Goal: Ask a question

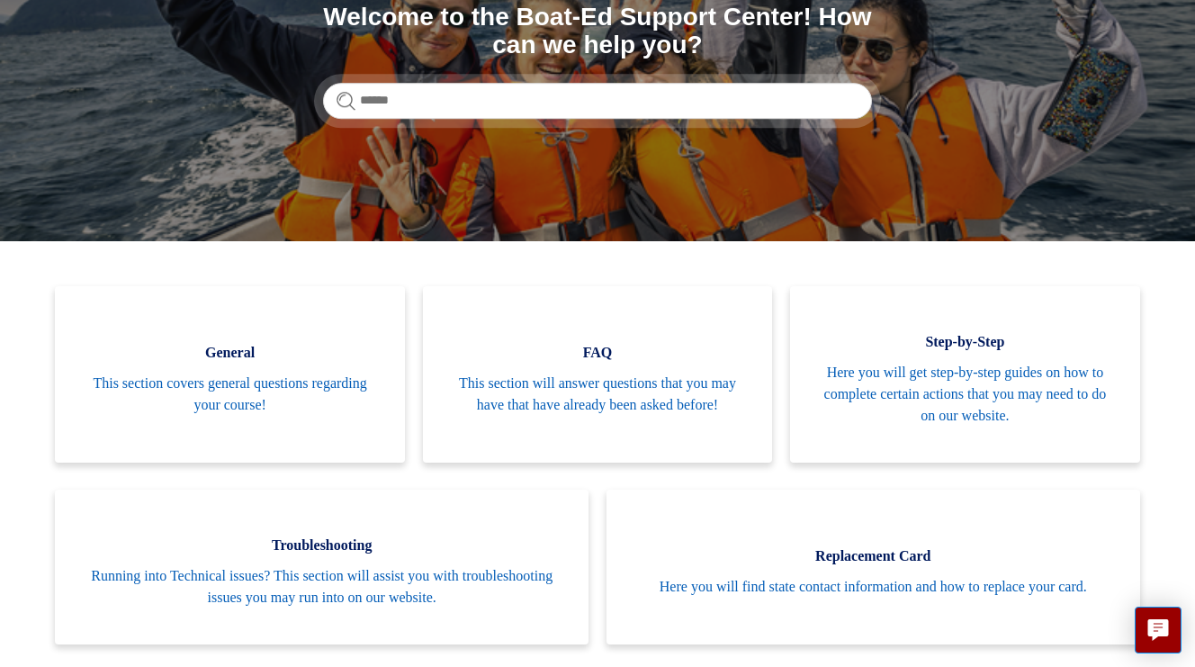
scroll to position [233, 0]
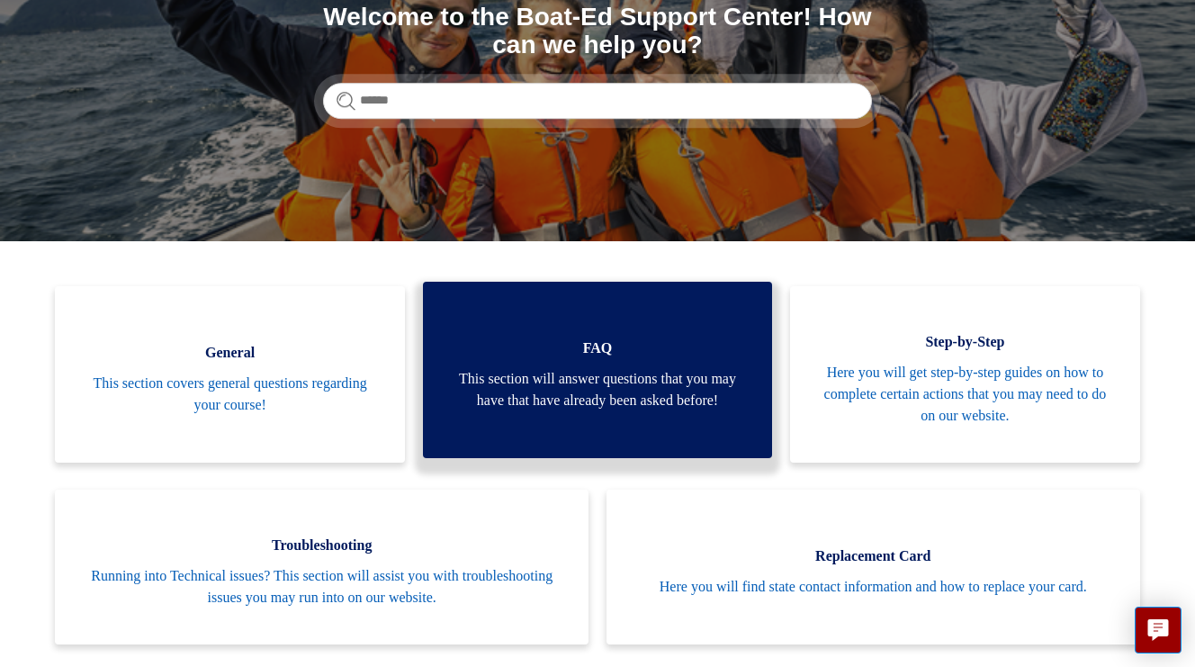
drag, startPoint x: 0, startPoint y: 0, endPoint x: 482, endPoint y: 366, distance: 605.8
click at [481, 366] on link "FAQ This section will answer questions that you may have that have already been…" at bounding box center [597, 370] width 349 height 176
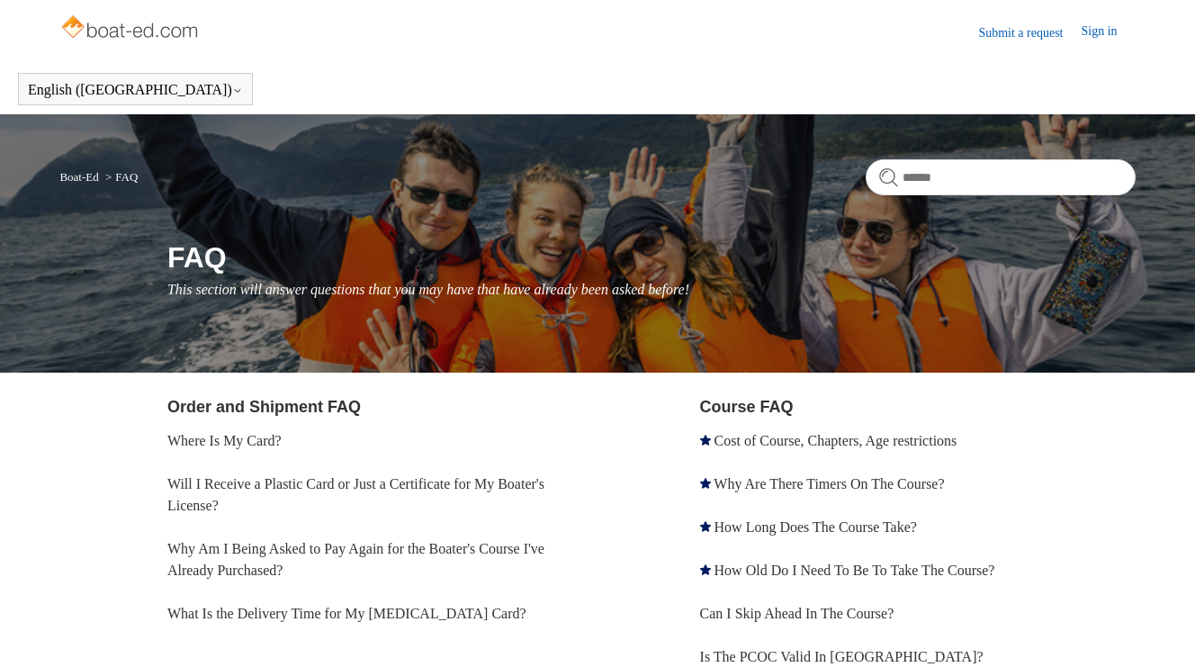
click at [485, 393] on main "Boat-Ed FAQ FAQ This section will answer questions that you may have that have …" at bounding box center [597, 642] width 1195 height 1057
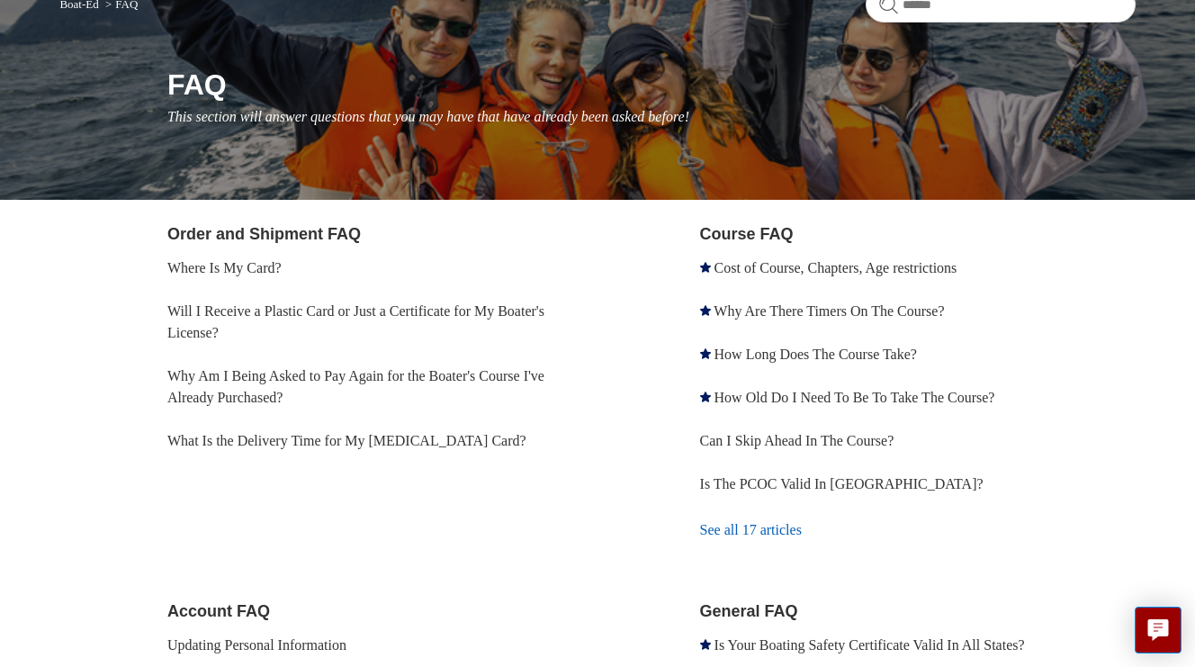
scroll to position [176, 0]
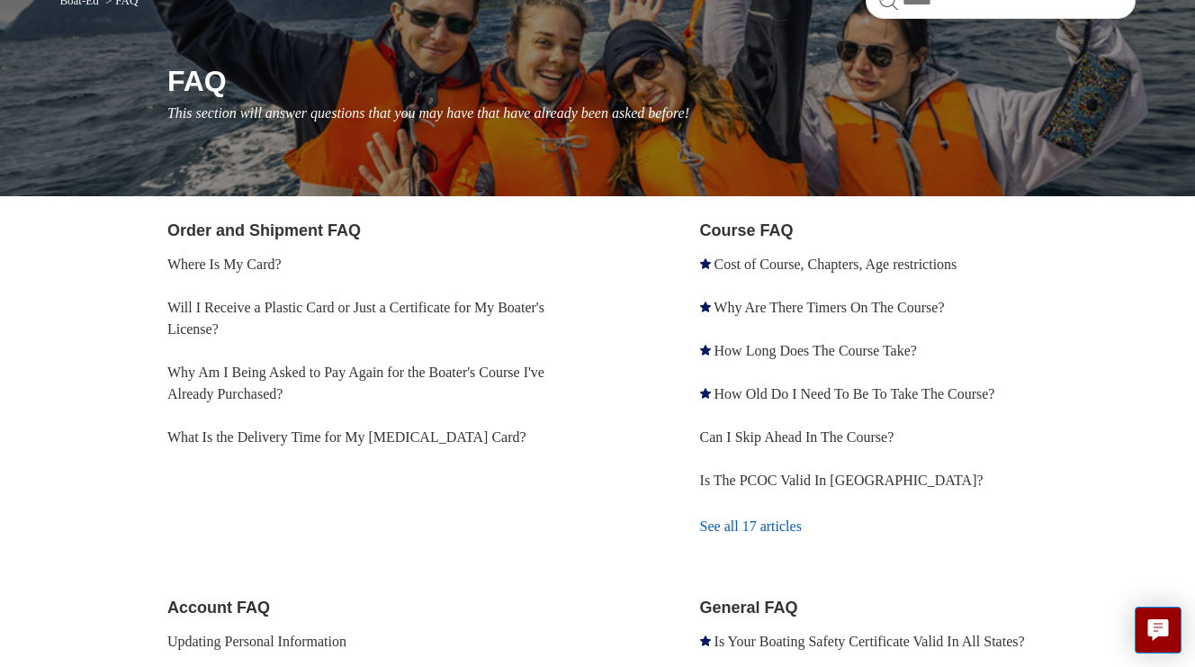
click at [430, 317] on li "Will I Receive a Plastic Card or Just a Certificate for My Boater's License?" at bounding box center [385, 318] width 436 height 65
click at [452, 294] on li "Will I Receive a Plastic Card or Just a Certificate for My Boater's License?" at bounding box center [385, 318] width 436 height 65
click at [446, 310] on link "Will I Receive a Plastic Card or Just a Certificate for My Boater's License?" at bounding box center [355, 318] width 377 height 37
click at [734, 356] on link "How Long Does The Course Take?" at bounding box center [816, 350] width 203 height 15
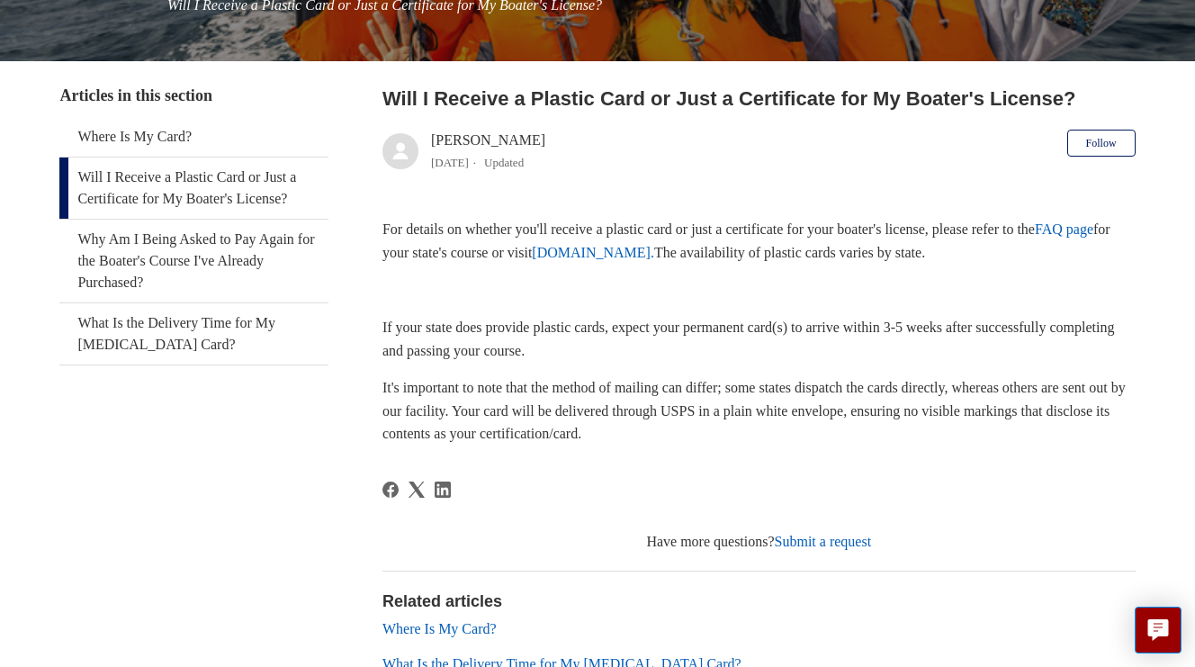
scroll to position [286, 0]
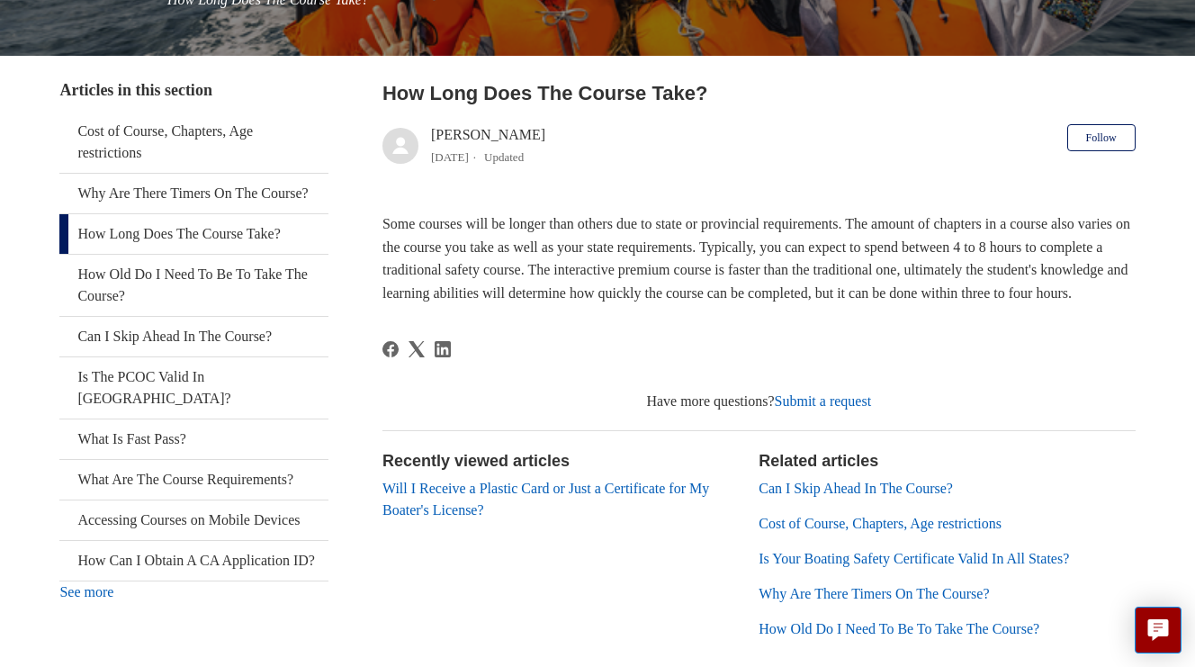
scroll to position [291, 0]
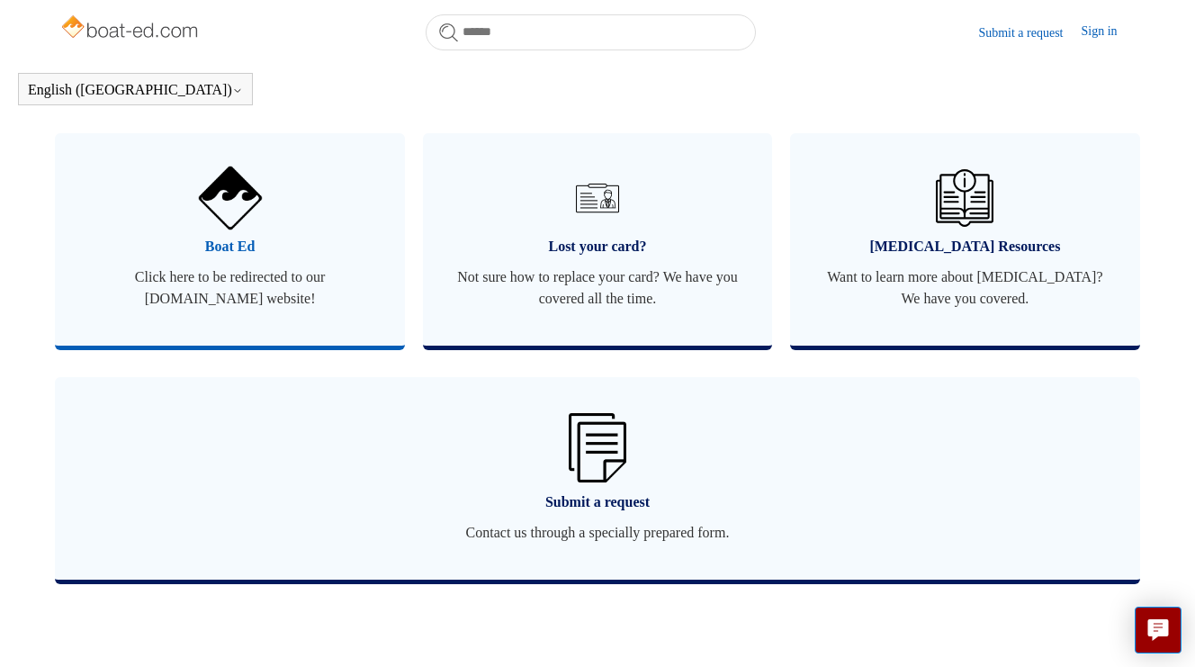
scroll to position [1076, 0]
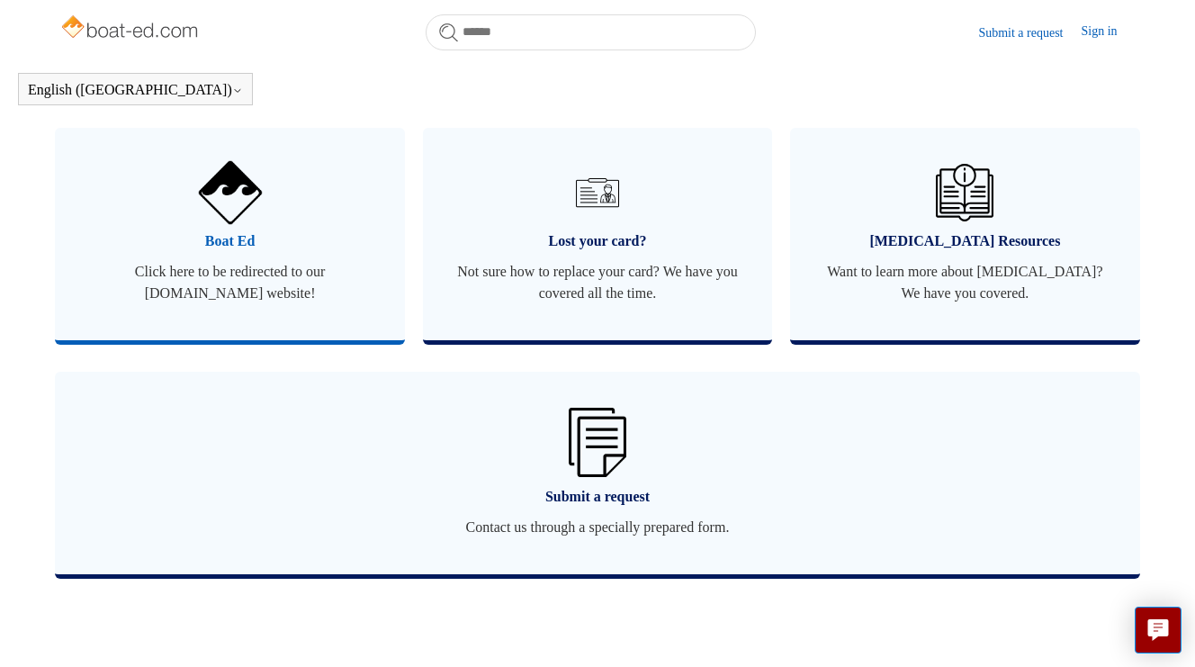
click at [251, 277] on link "Boat Ed Click here to be redirected to our boat-ed.com website!" at bounding box center [229, 234] width 349 height 212
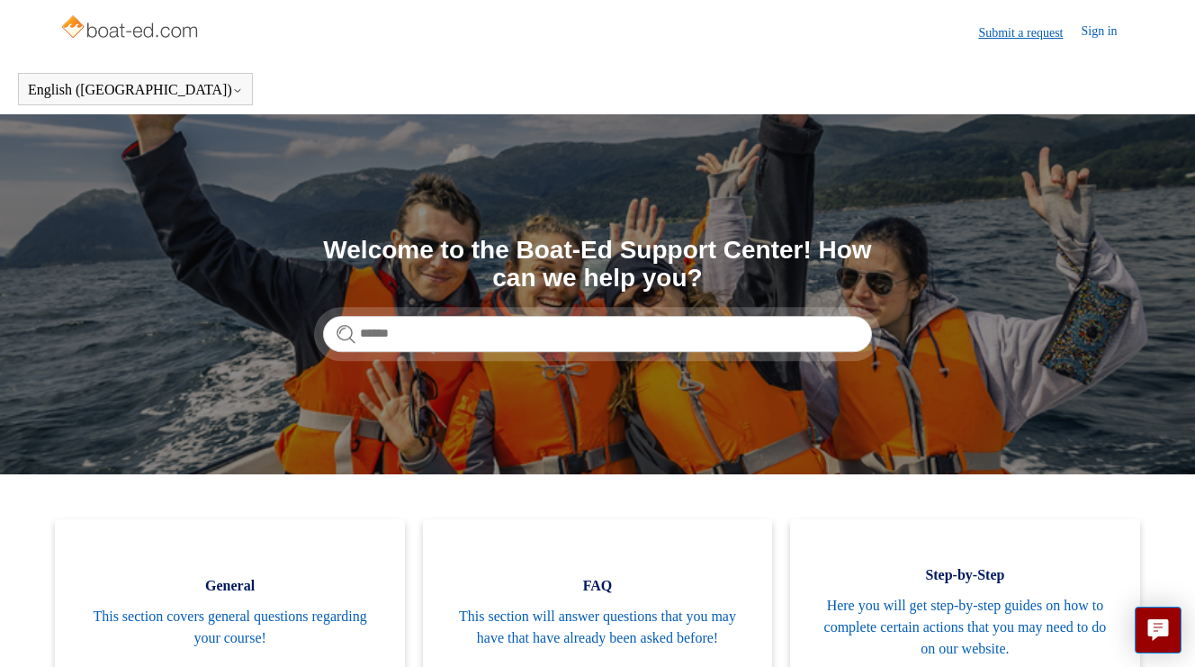
click at [978, 26] on link "Submit a request" at bounding box center [1029, 32] width 103 height 19
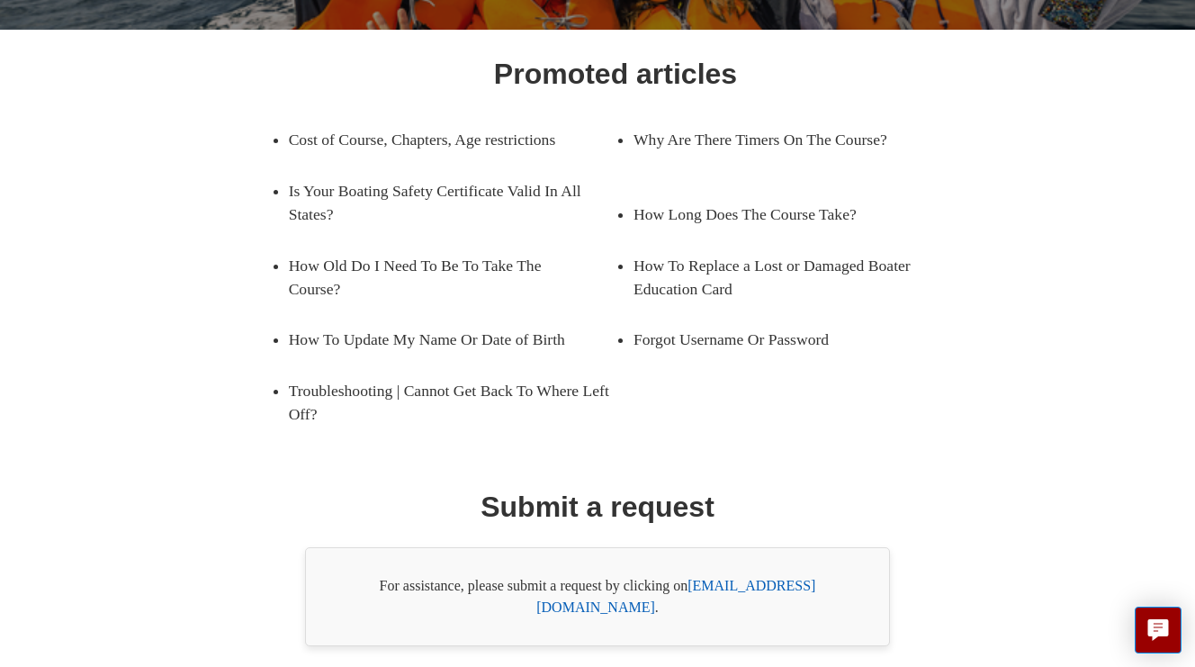
scroll to position [250, 0]
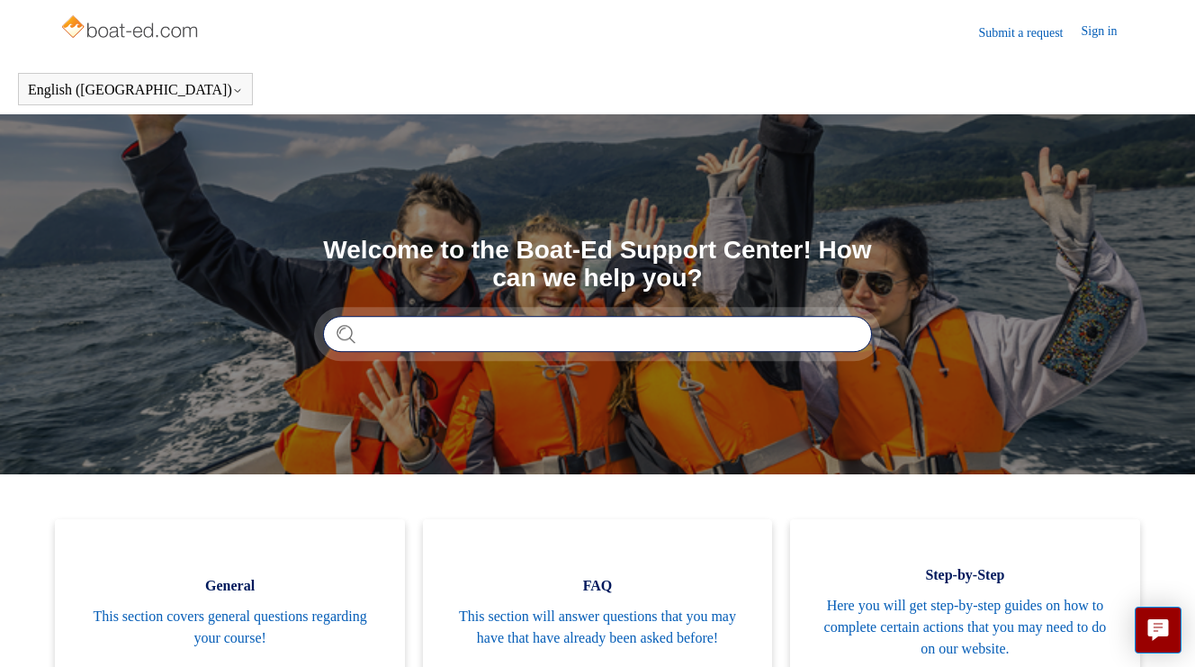
click at [493, 337] on input "Search" at bounding box center [597, 334] width 549 height 36
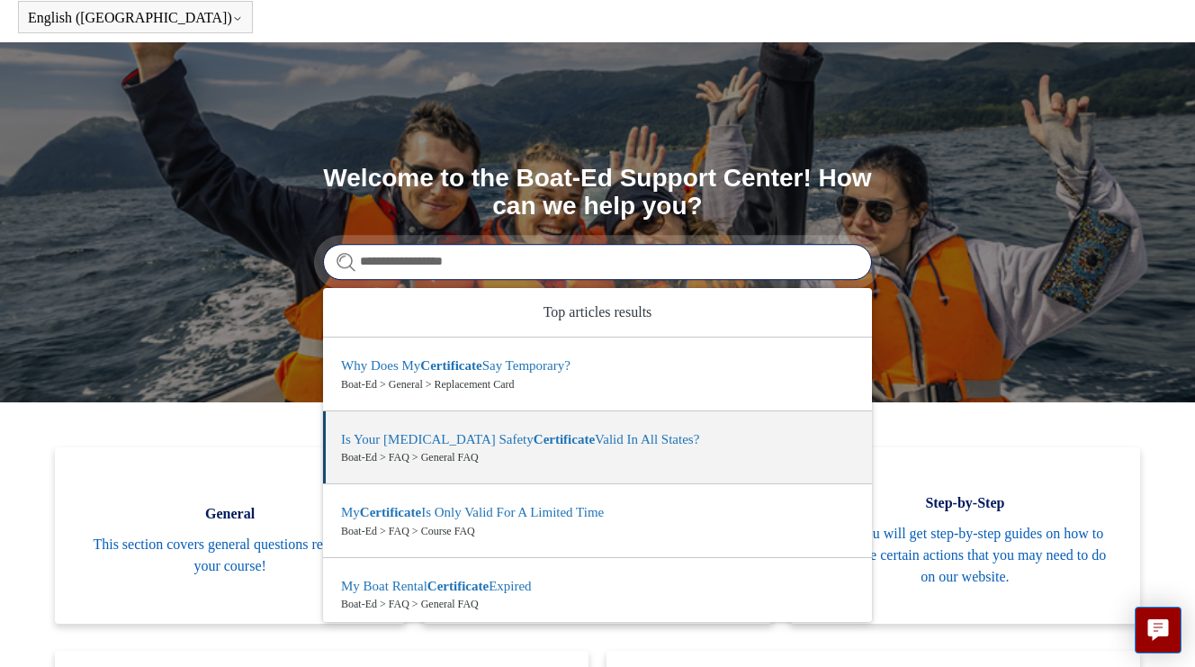
scroll to position [153, 0]
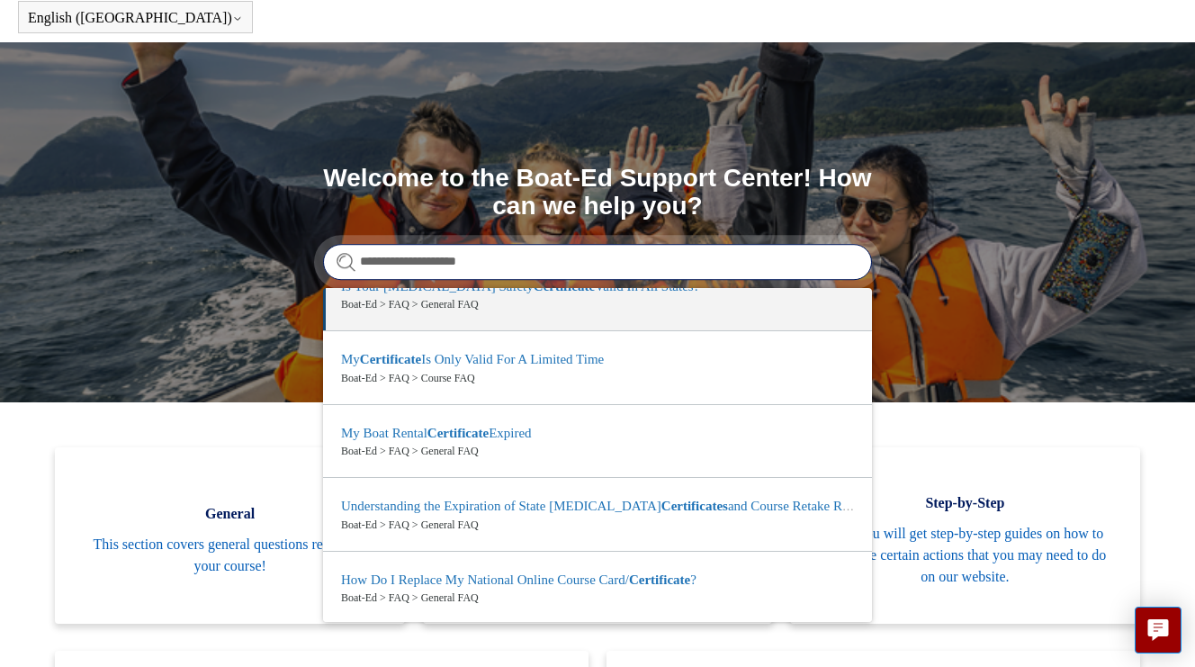
type input "**********"
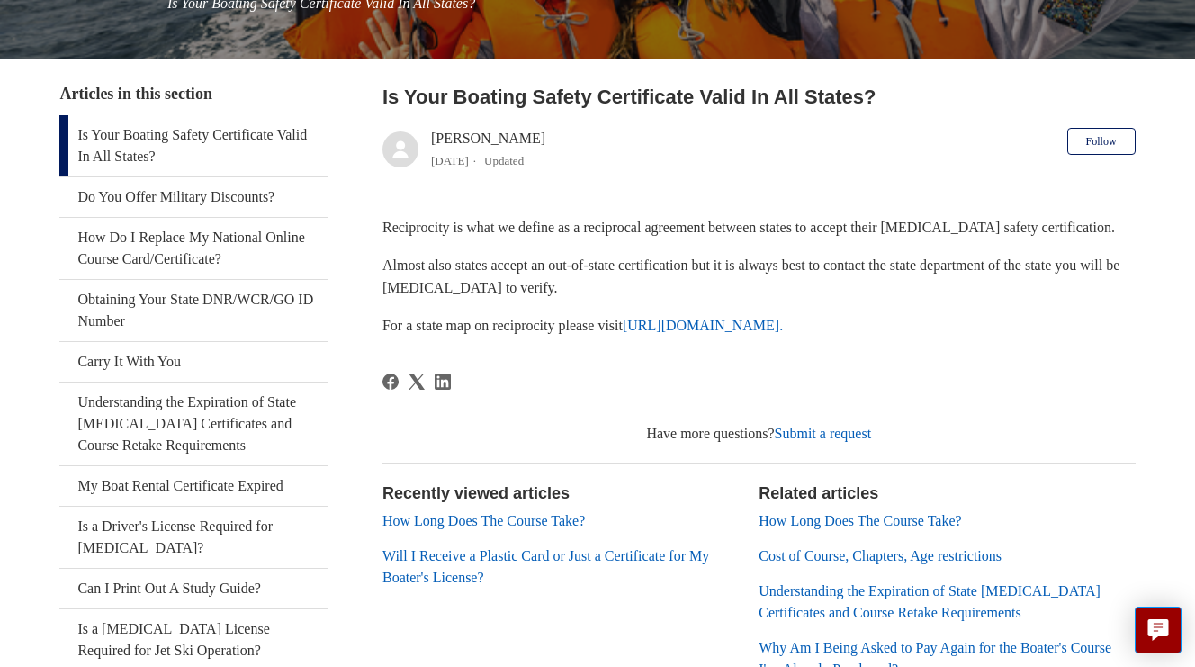
scroll to position [290, 0]
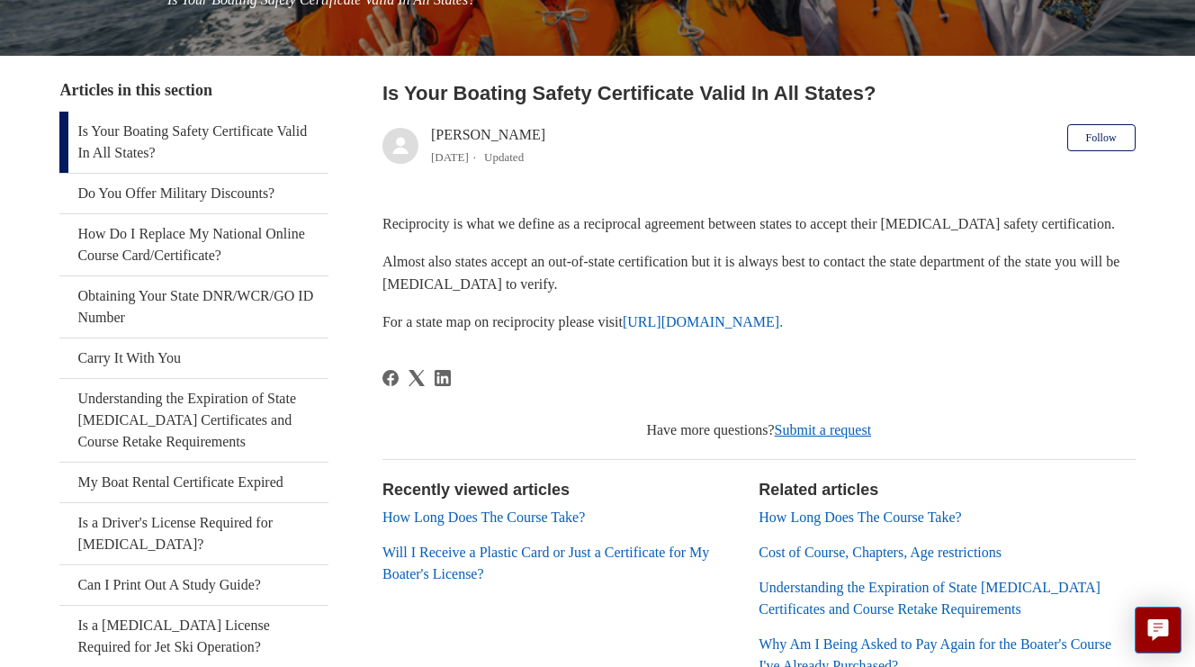
click at [811, 431] on link "Submit a request" at bounding box center [823, 429] width 97 height 15
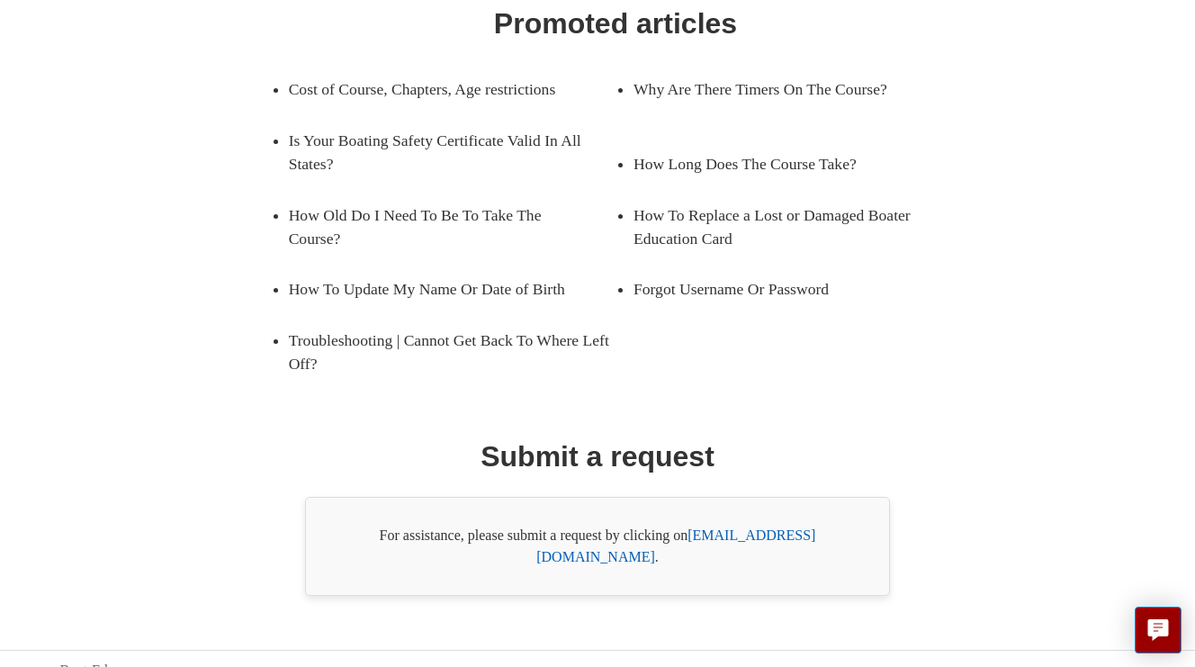
scroll to position [301, 0]
click at [727, 532] on link "[EMAIL_ADDRESS][DOMAIN_NAME]" at bounding box center [676, 546] width 279 height 37
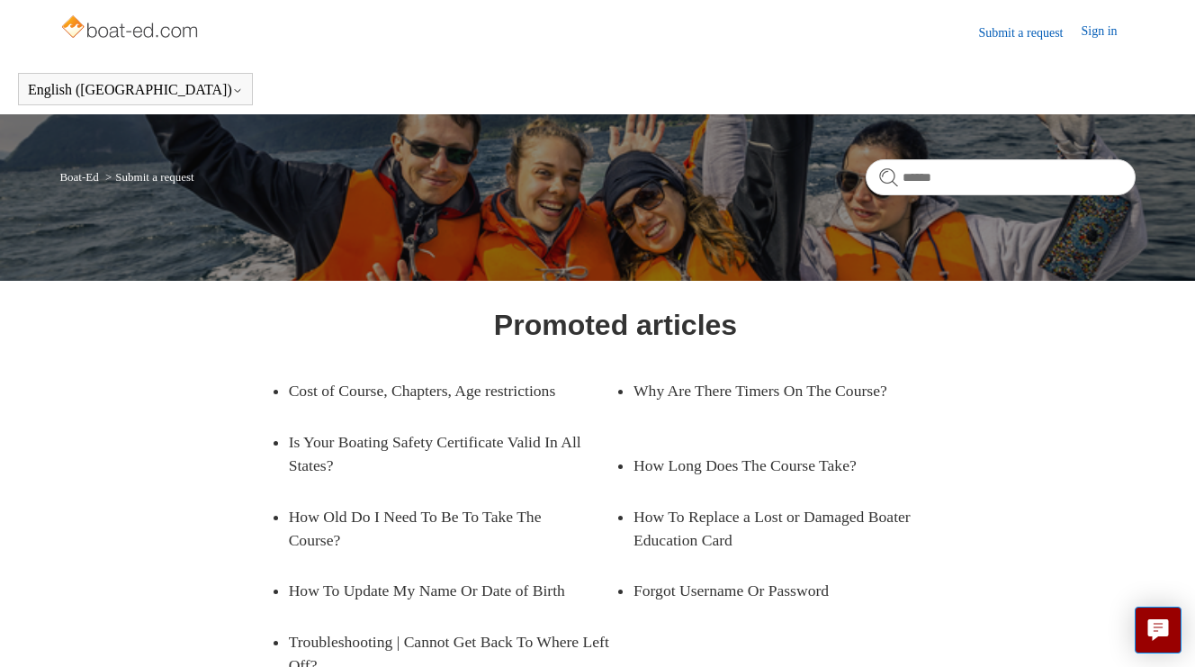
scroll to position [0, 0]
